Goal: Information Seeking & Learning: Find specific fact

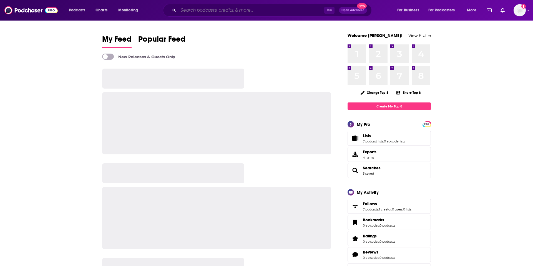
click at [222, 11] on input "Search podcasts, credits, & more..." at bounding box center [251, 10] width 146 height 9
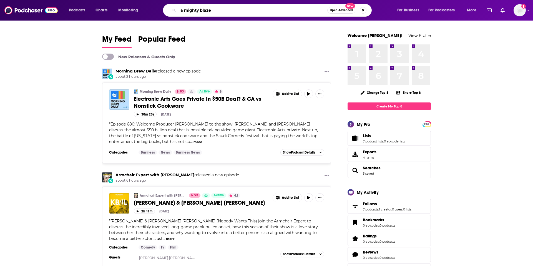
type input "a mighty blaze"
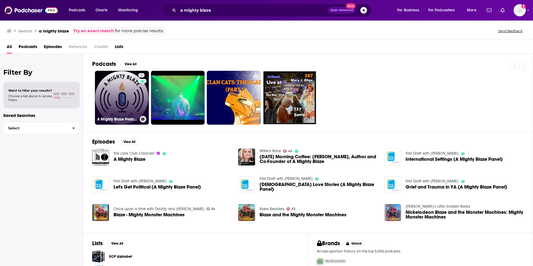
click at [127, 110] on link "5 A Mighty Blaze Podcast" at bounding box center [122, 98] width 54 height 54
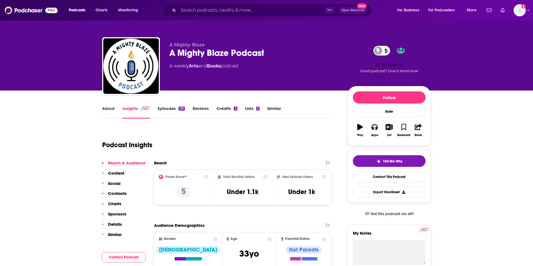
click at [112, 109] on link "About" at bounding box center [108, 112] width 12 height 13
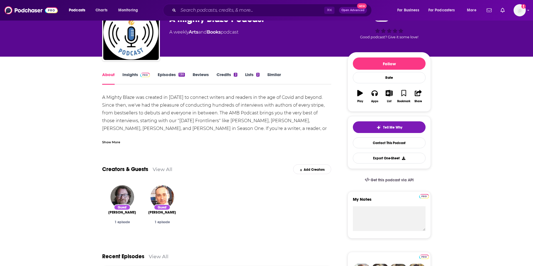
scroll to position [11, 0]
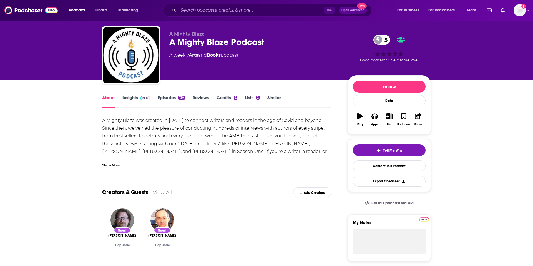
click at [134, 96] on link "Insights" at bounding box center [135, 101] width 27 height 13
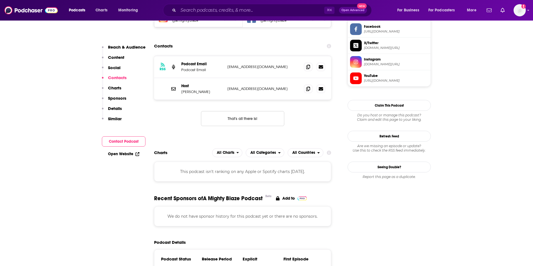
scroll to position [392, 0]
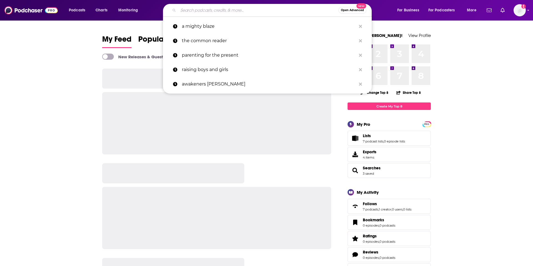
click at [260, 8] on input "Search podcasts, credits, & more..." at bounding box center [258, 10] width 160 height 9
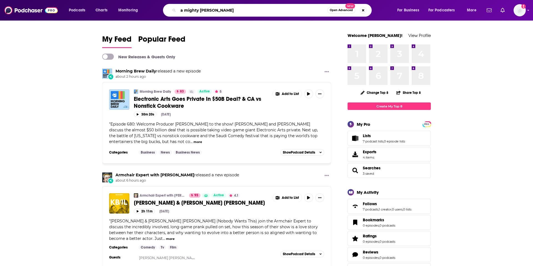
type input "a mighty blaze caroline leavitt"
